Goal: Transaction & Acquisition: Download file/media

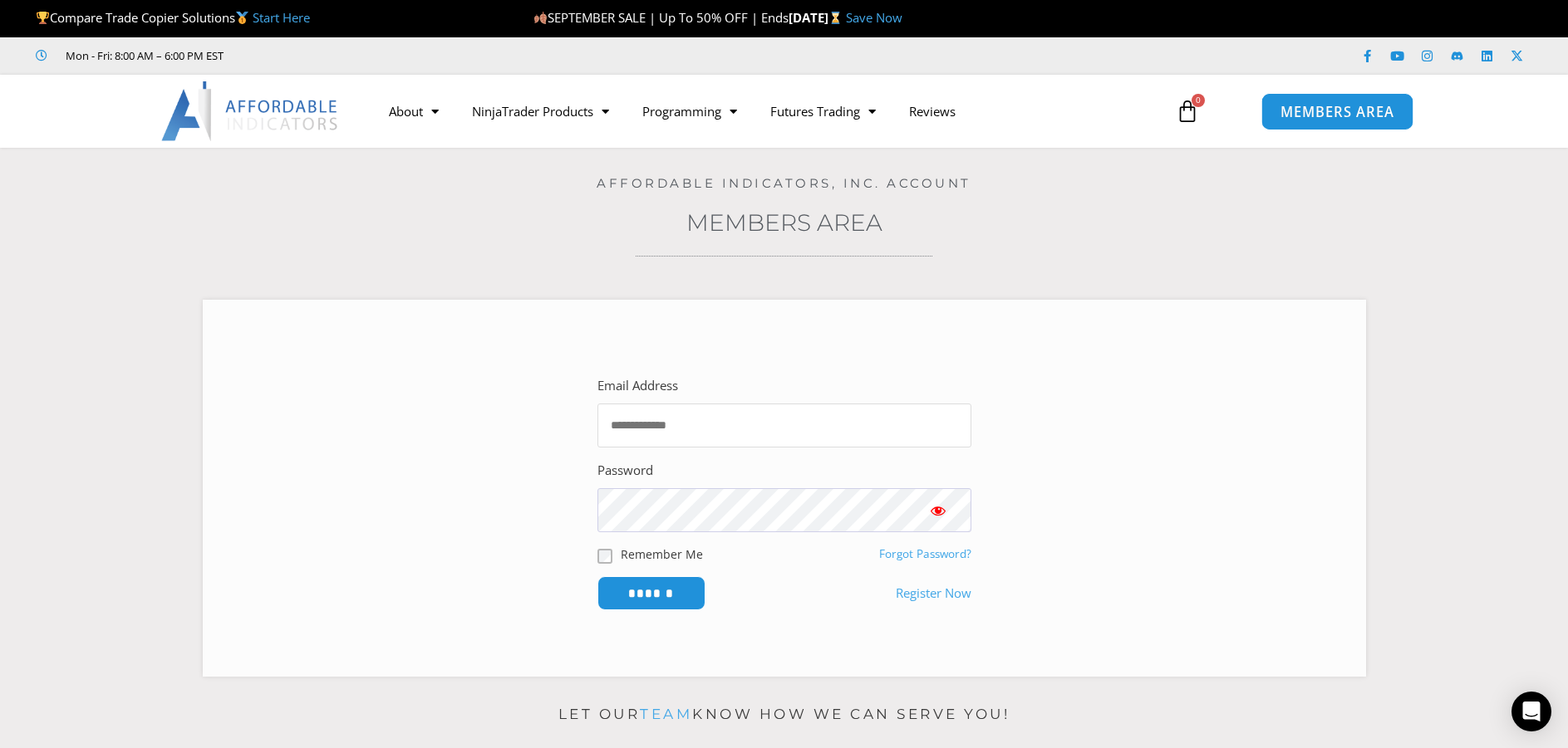
type input "**********"
click at [1299, 105] on span "MEMBERS AREA" at bounding box center [1337, 112] width 114 height 14
click at [644, 587] on input "******" at bounding box center [651, 594] width 114 height 36
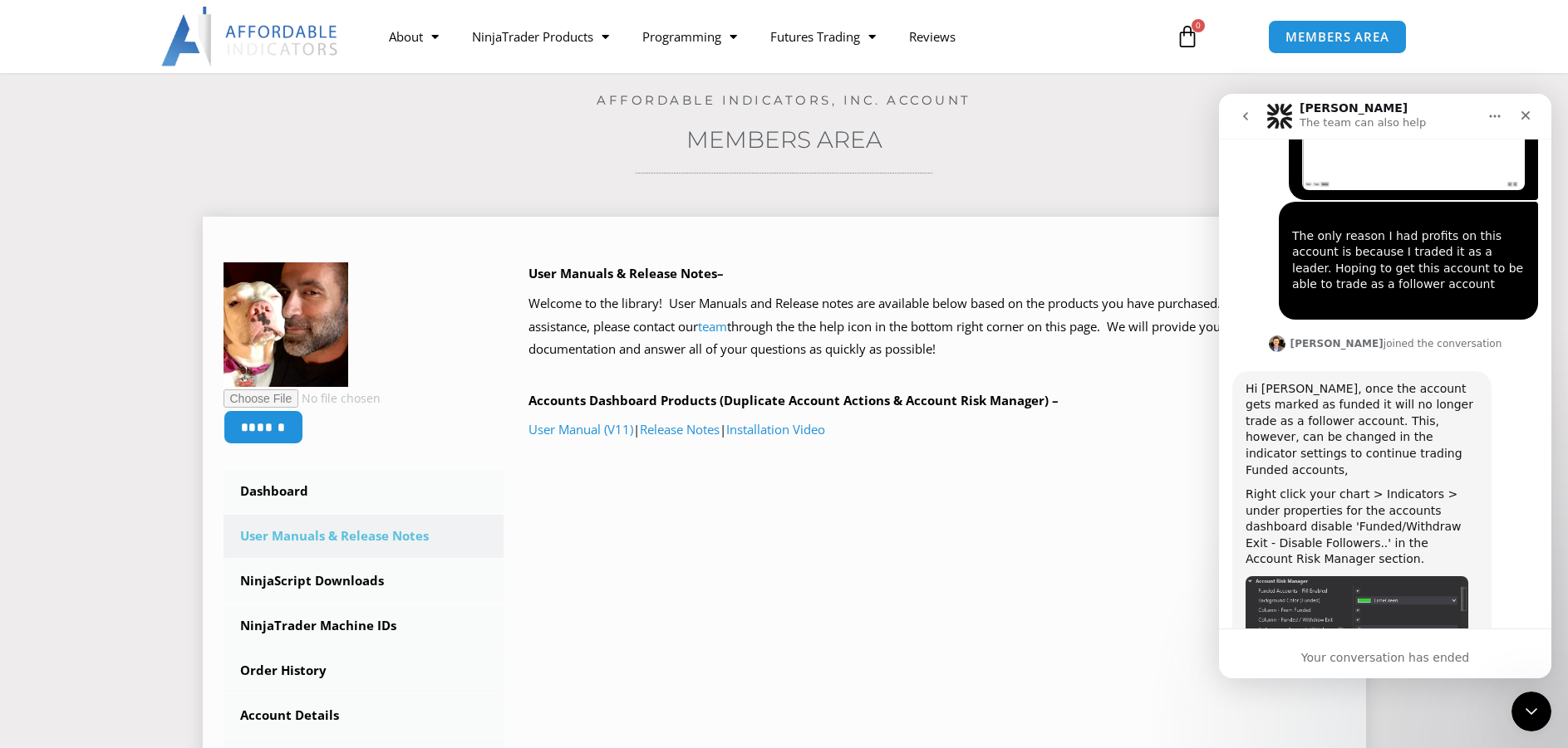
scroll to position [166, 0]
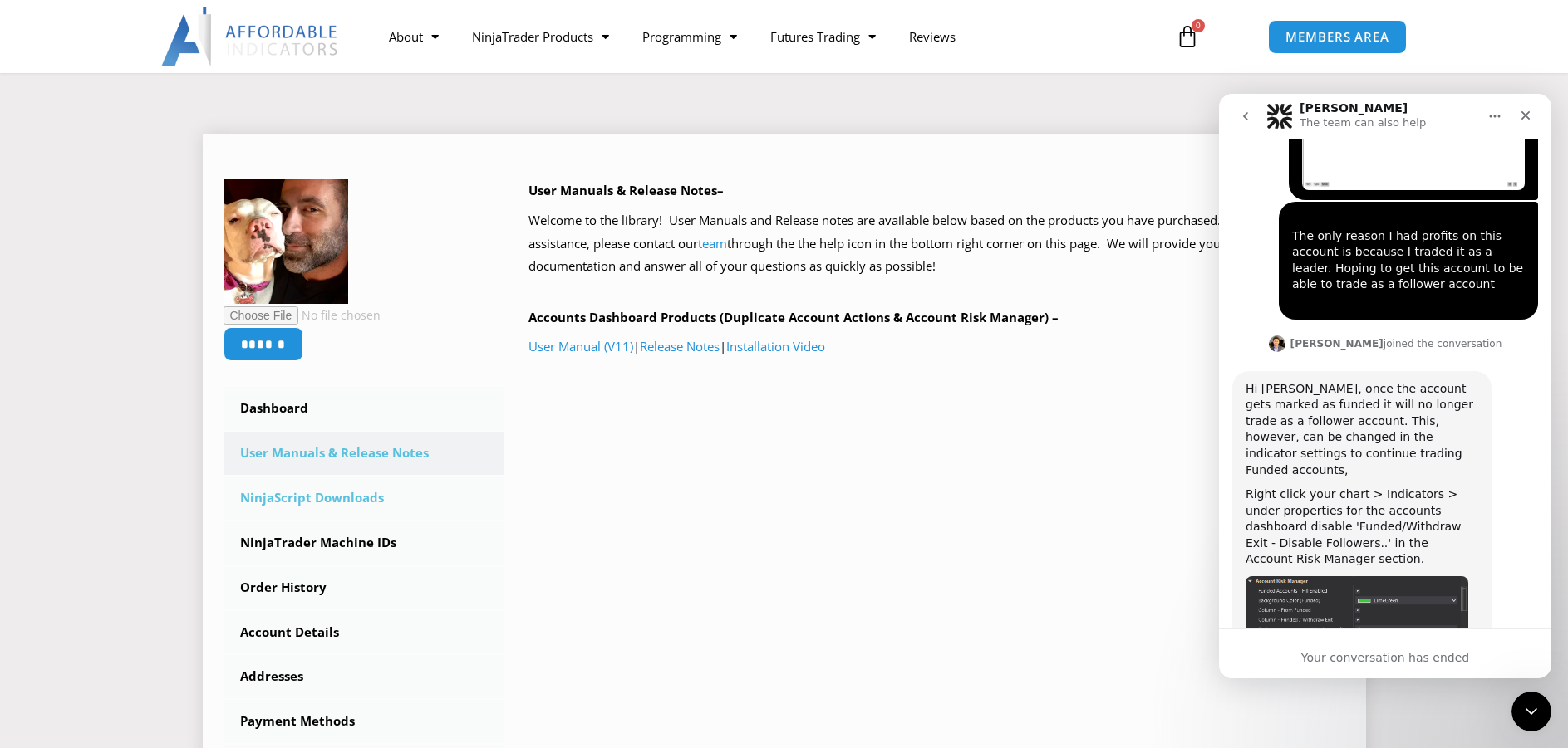
click at [323, 501] on link "NinjaScript Downloads" at bounding box center [363, 498] width 281 height 43
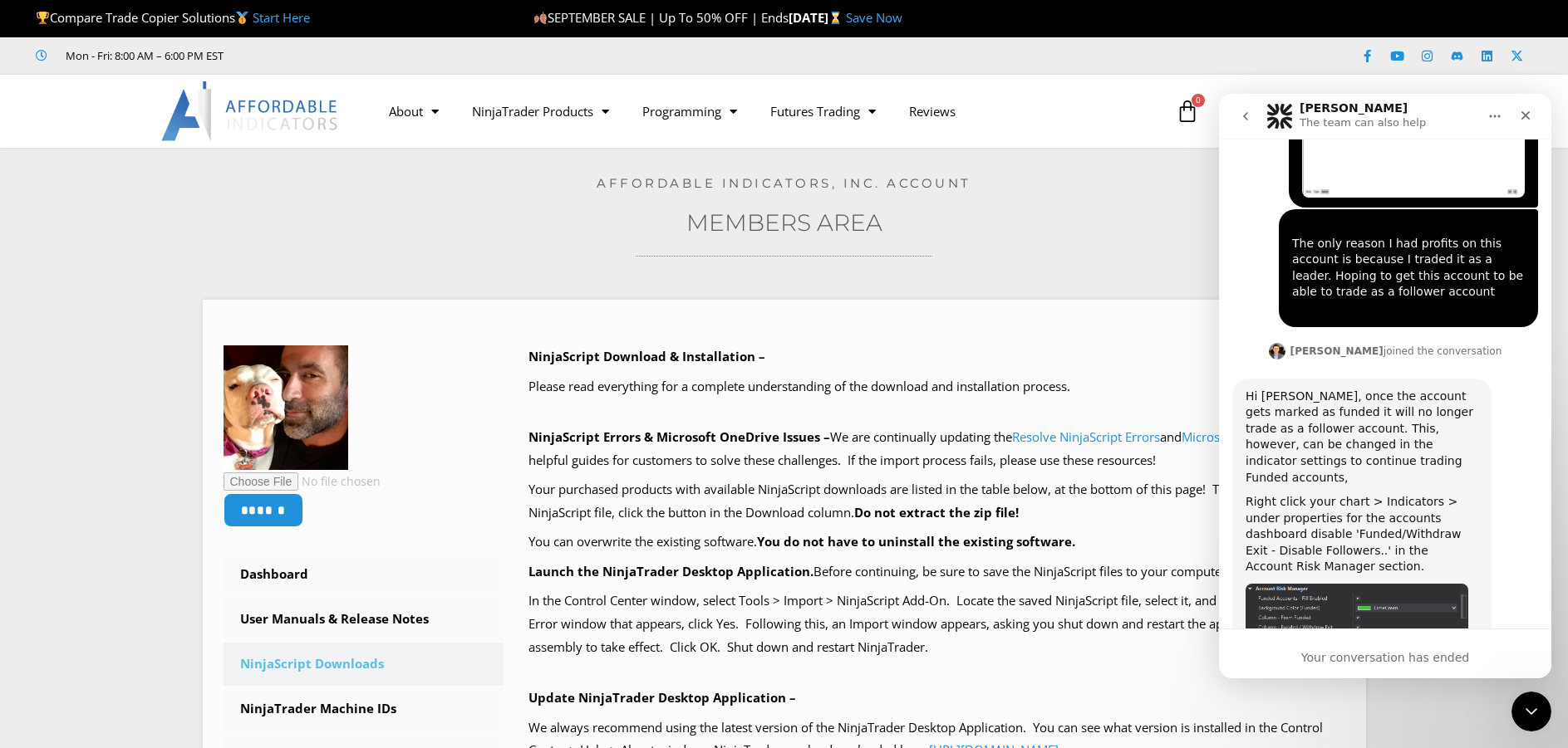
scroll to position [2520, 0]
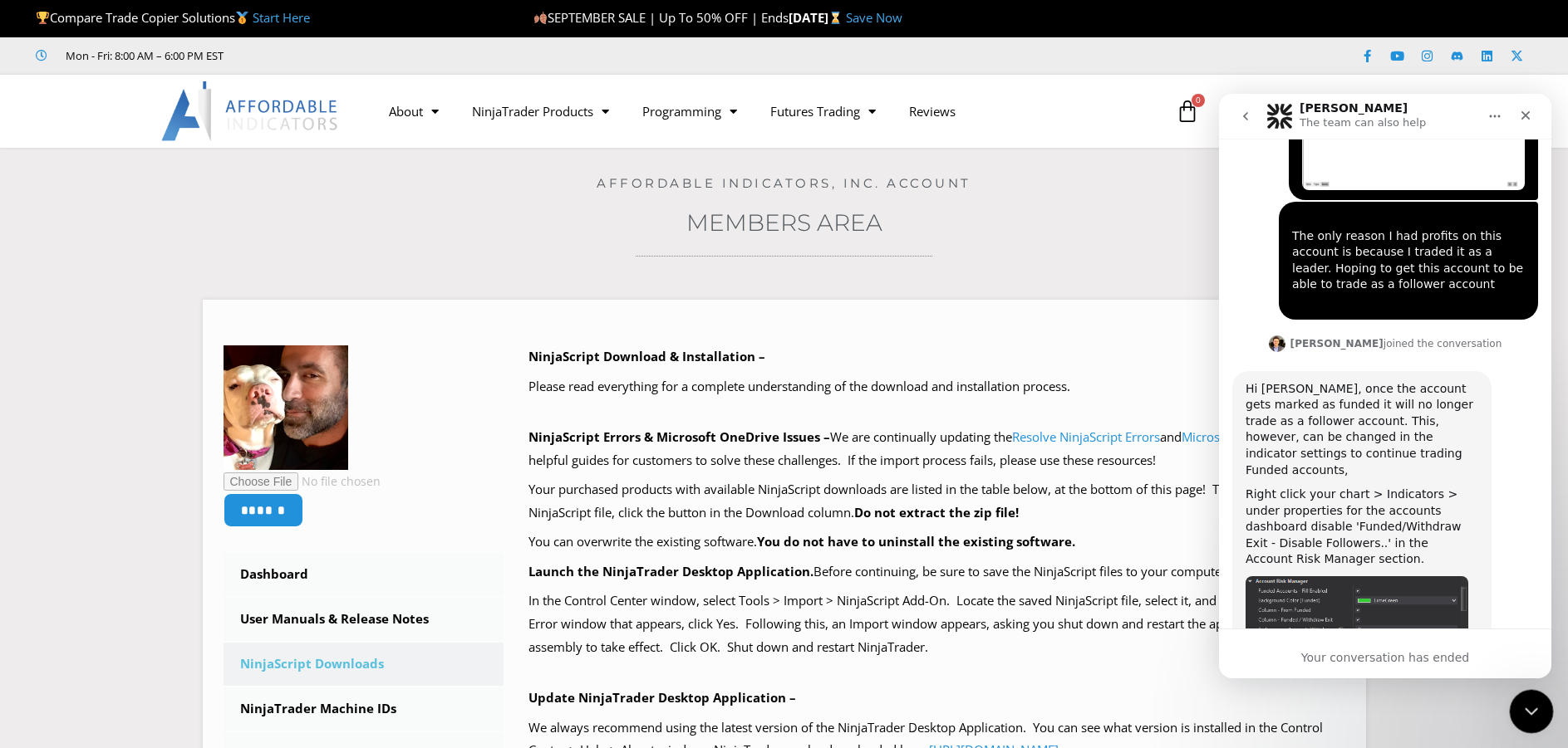
drag, startPoint x: 1524, startPoint y: 714, endPoint x: 2975, endPoint y: 1377, distance: 1595.5
click at [1523, 715] on icon "Close Intercom Messenger" at bounding box center [1529, 709] width 20 height 20
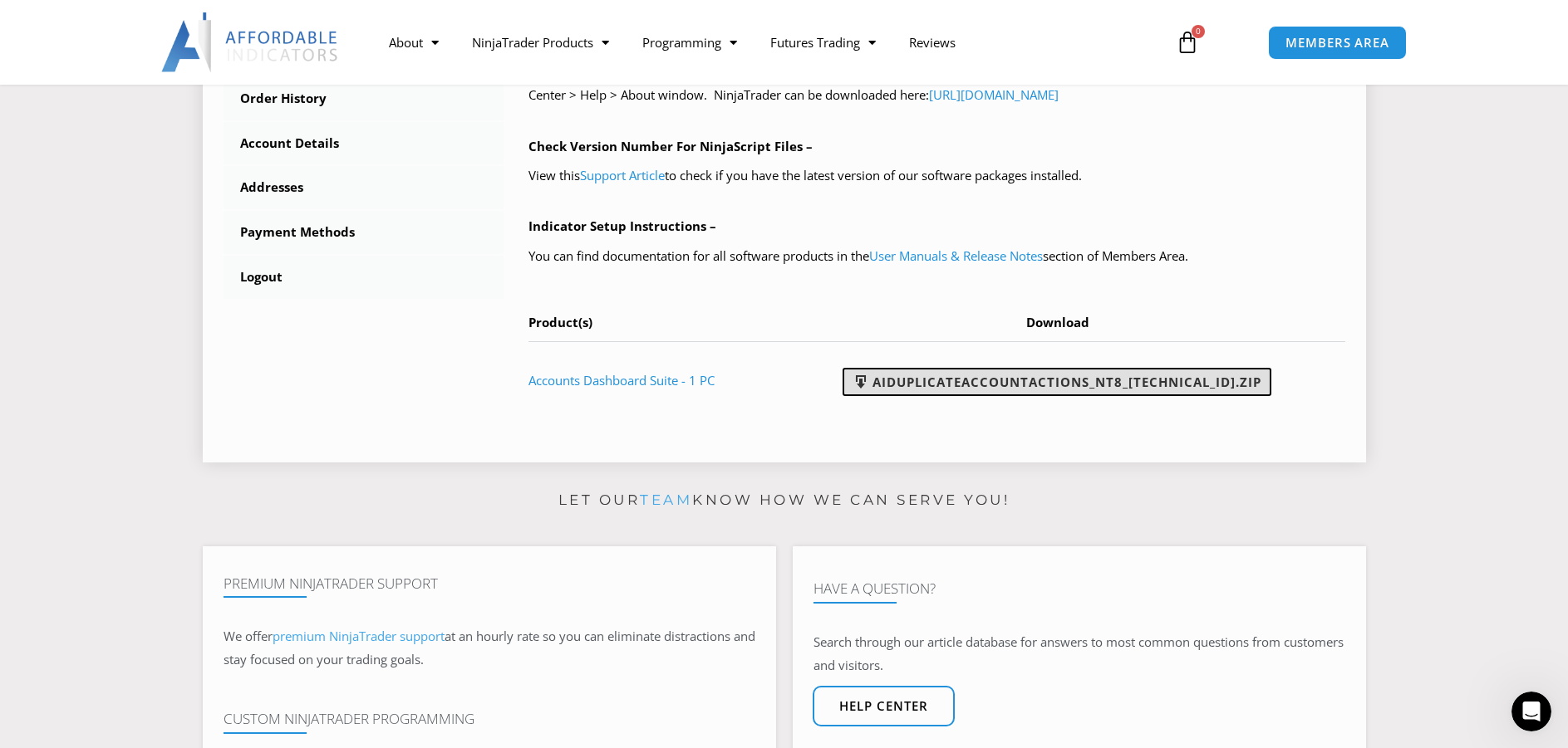
scroll to position [665, 0]
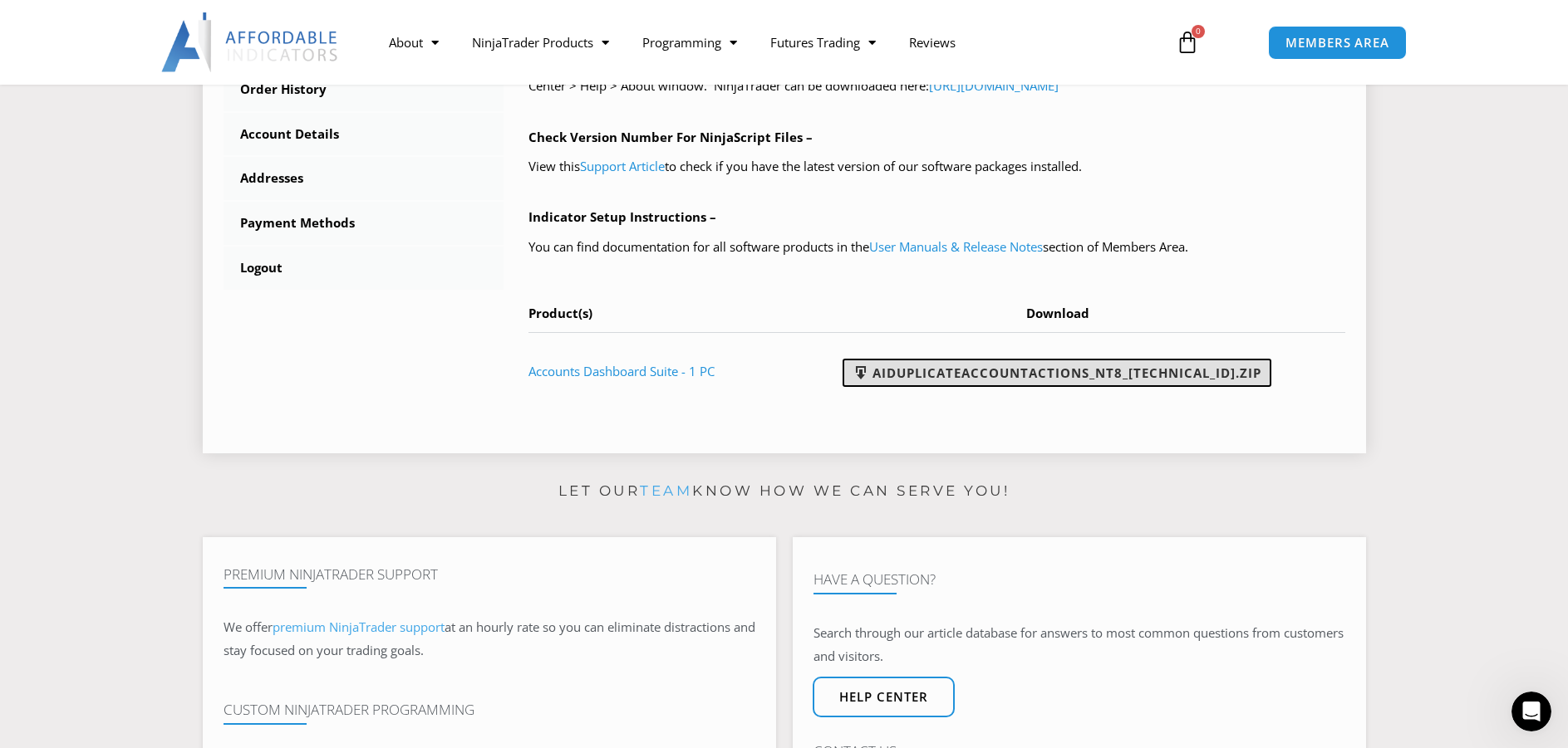
click at [1089, 371] on link "AIDuplicateAccountActions_NT8_25.9.24.1.zip" at bounding box center [1056, 373] width 429 height 28
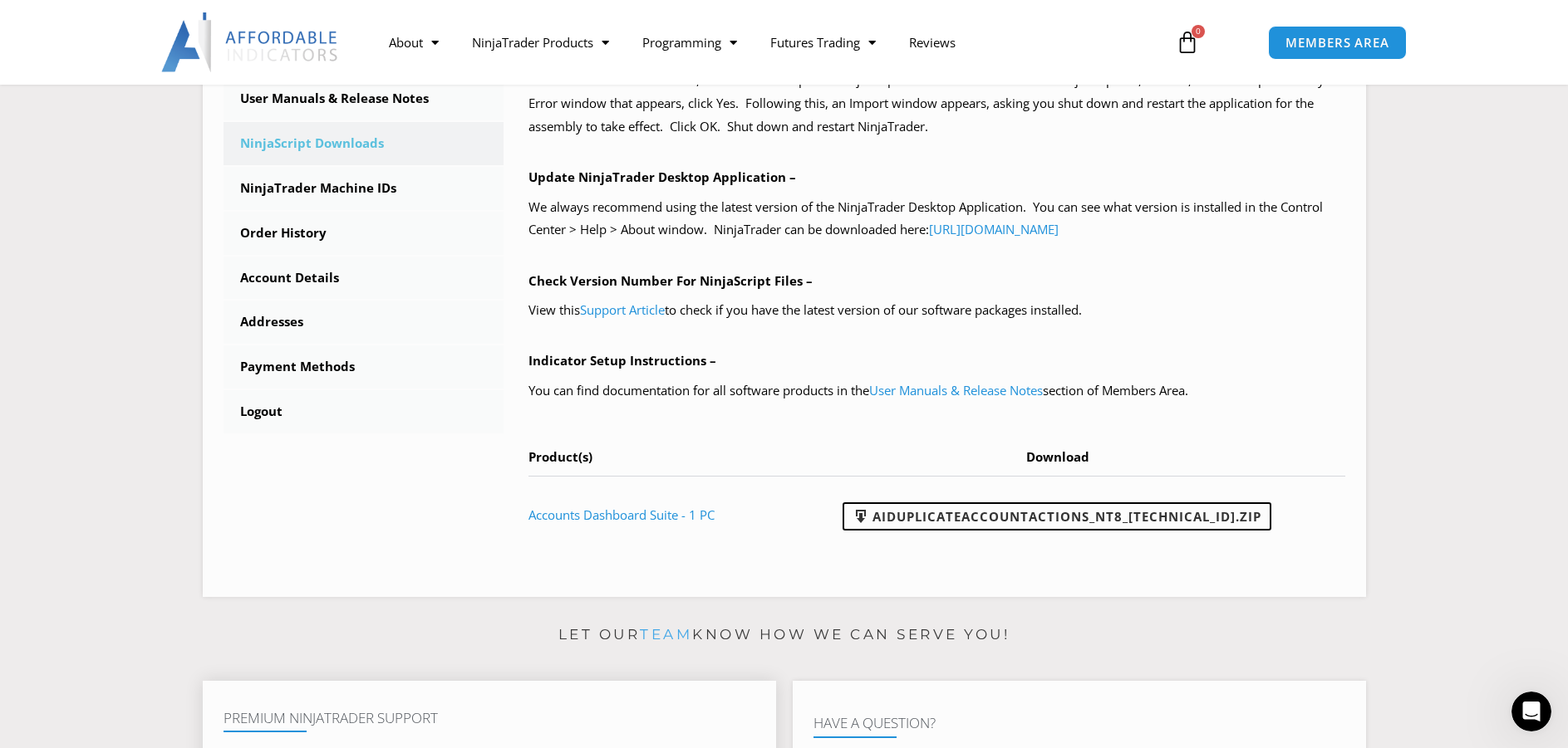
scroll to position [498, 0]
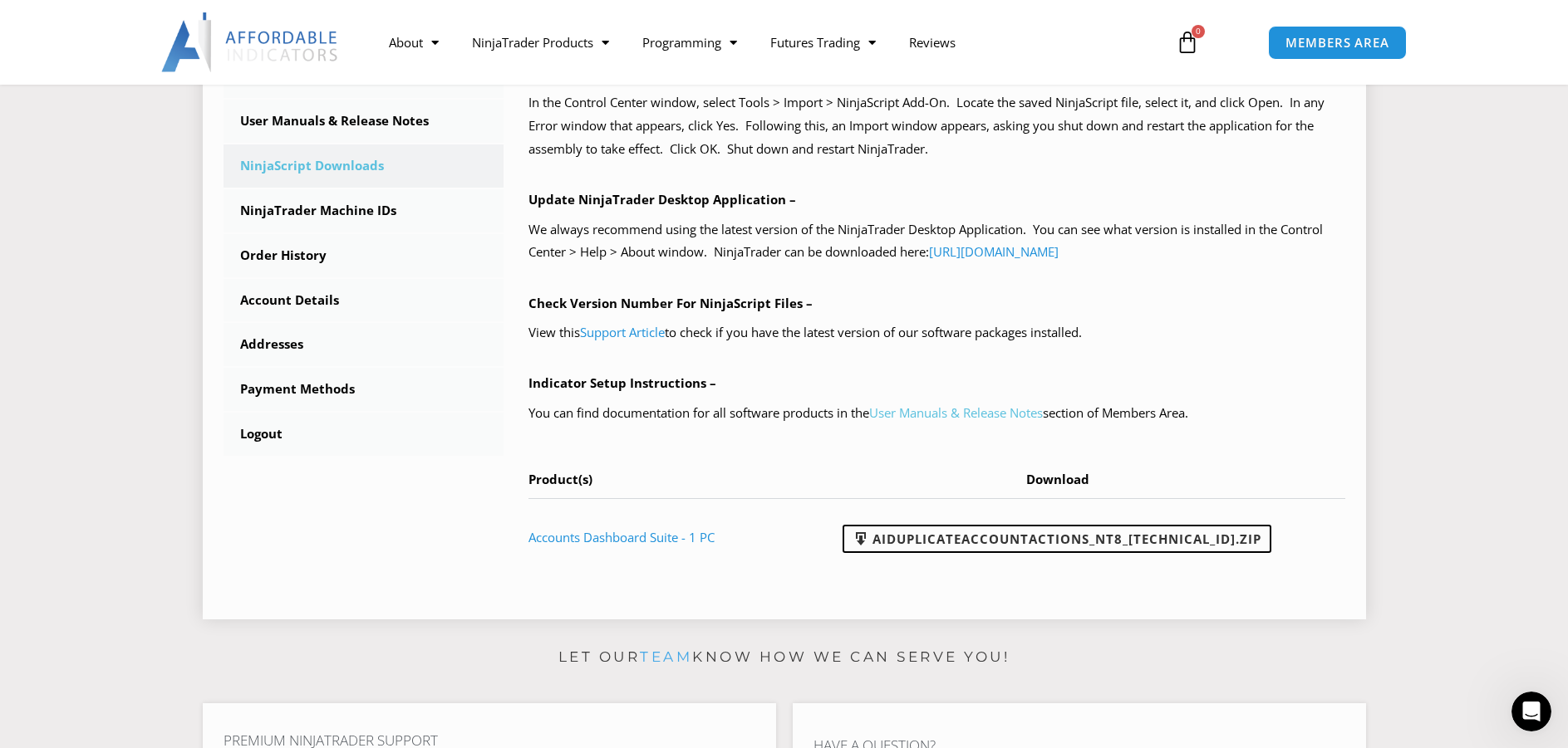
click at [984, 413] on link "User Manuals & Release Notes" at bounding box center [956, 413] width 174 height 17
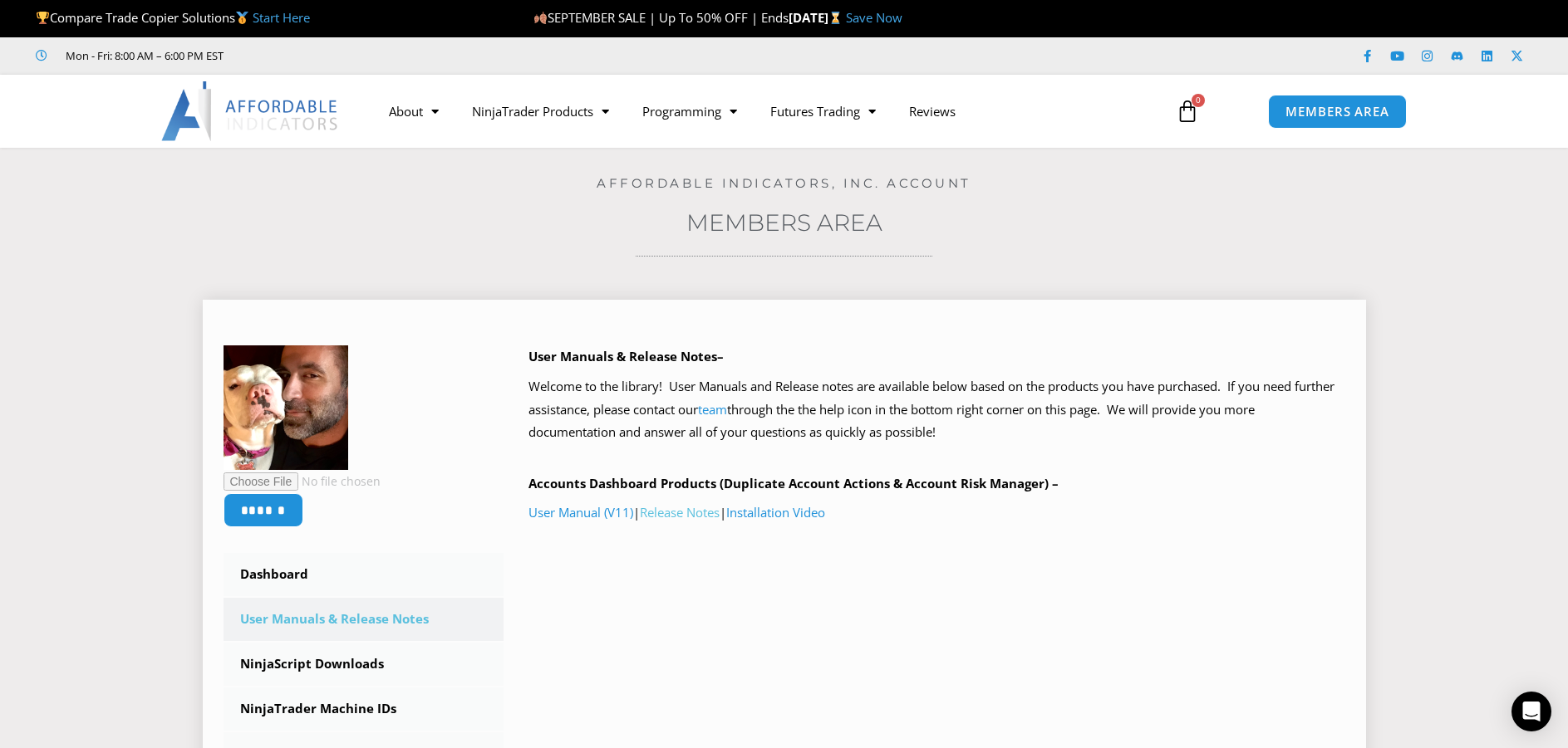
click at [668, 513] on link "Release Notes" at bounding box center [680, 512] width 80 height 17
click at [598, 512] on link "User Manual (V11)" at bounding box center [580, 512] width 105 height 17
